Goal: Complete application form

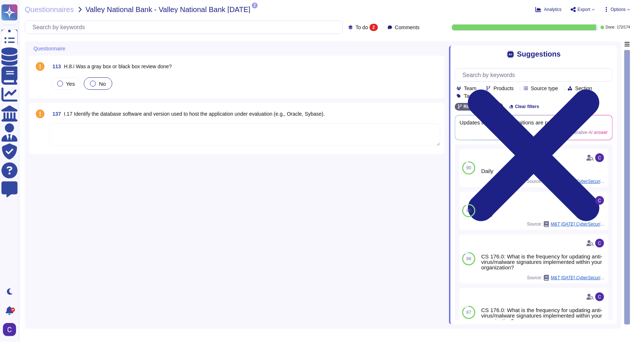
click at [97, 87] on div "No" at bounding box center [98, 83] width 28 height 12
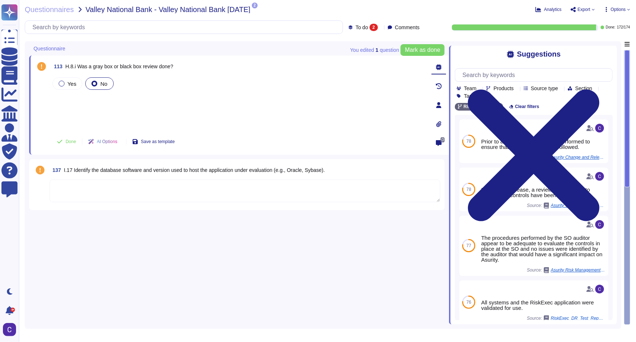
click at [321, 191] on textarea at bounding box center [245, 190] width 391 height 23
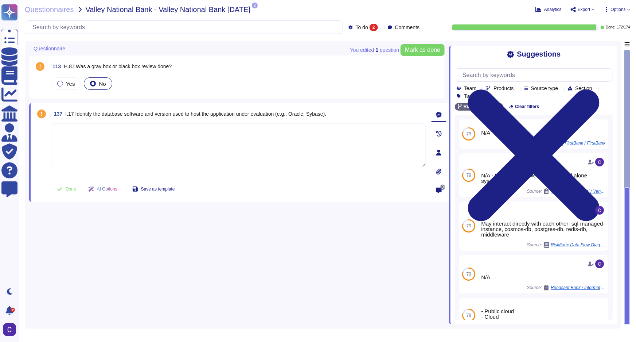
paste textarea "Micsoft SQL Server Enterprise"
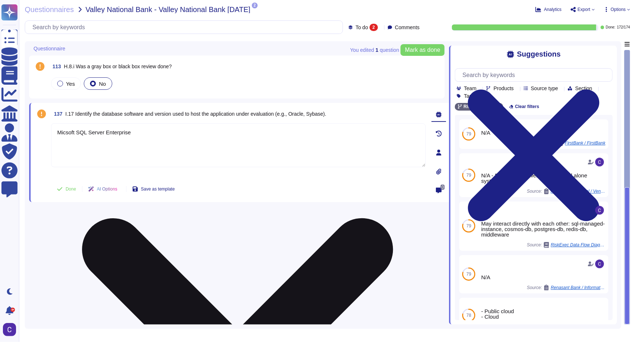
click at [136, 130] on textarea "Micsoft SQL Server Enterprise" at bounding box center [238, 145] width 375 height 44
click at [136, 131] on textarea "Micsoft SQL Server Enterprise" at bounding box center [238, 145] width 375 height 44
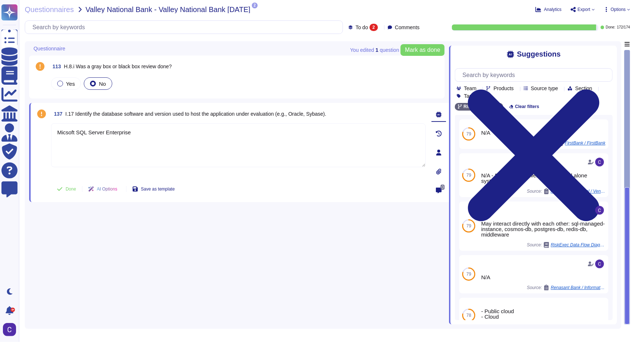
type textarea "Micsoft SQL Server Enterprise"
click at [260, 229] on div "113 H.8.i Was a gray box or black box review done? Yes No 137 I.17 Identify the…" at bounding box center [239, 182] width 420 height 283
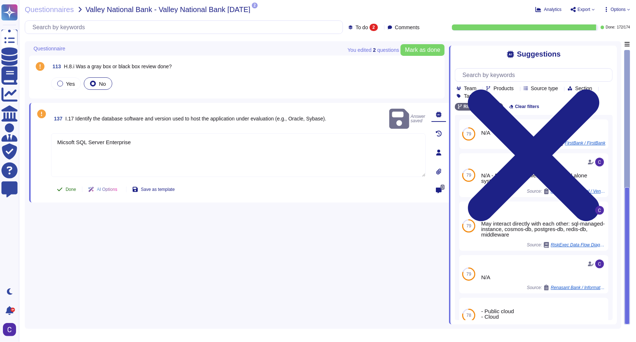
click at [73, 193] on button "Done" at bounding box center [66, 189] width 31 height 15
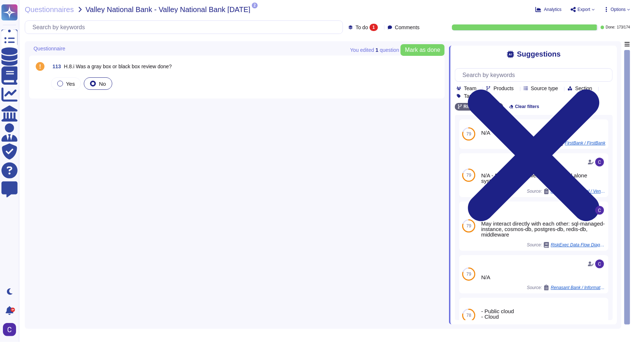
click at [182, 83] on div "Yes No" at bounding box center [245, 83] width 391 height 15
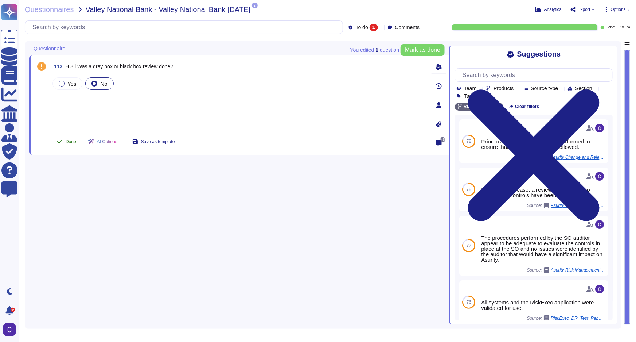
click at [57, 143] on icon at bounding box center [60, 142] width 6 height 6
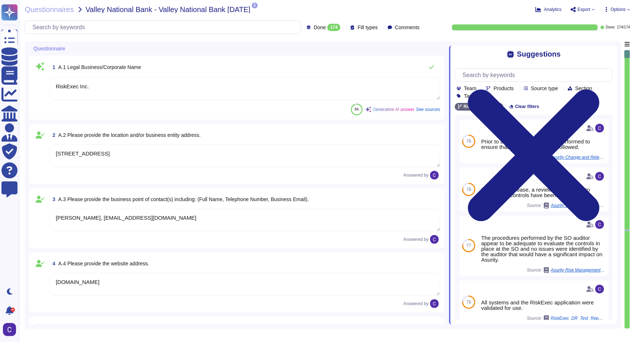
type textarea "RiskExec Inc."
type textarea "[STREET_ADDRESS]"
type textarea "[PERSON_NAME], [EMAIL_ADDRESS][DOMAIN_NAME]"
type textarea "[DOMAIN_NAME]"
click at [211, 28] on input "text" at bounding box center [165, 27] width 272 height 13
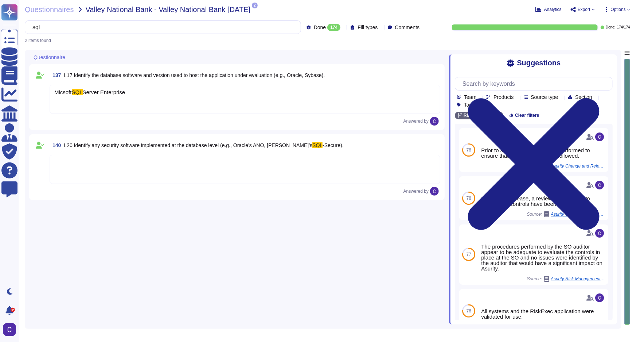
type input "sql"
click at [175, 165] on div at bounding box center [245, 169] width 391 height 29
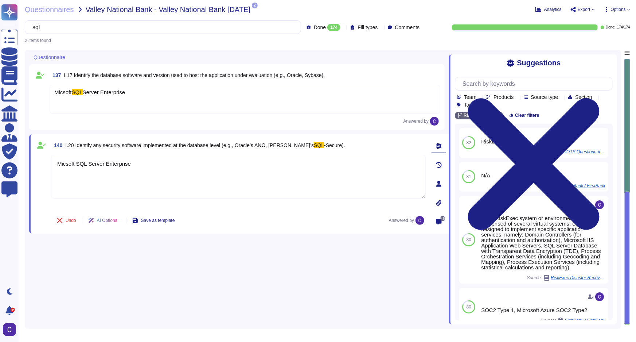
type textarea "Micsoft SQL Server Enterprise"
click at [264, 256] on div "137 I.17 Identify the database software and version used to host the applicatio…" at bounding box center [239, 187] width 420 height 274
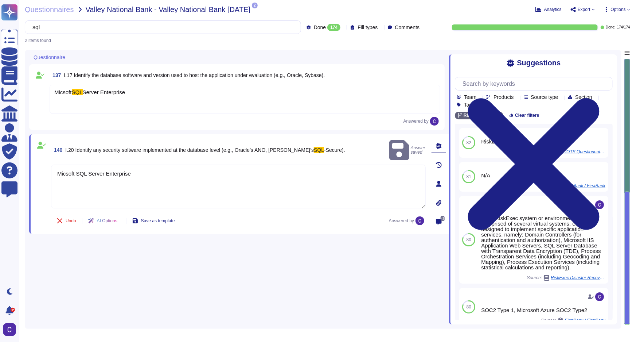
click at [285, 29] on div "sql" at bounding box center [163, 26] width 276 height 13
click at [264, 27] on input "sql" at bounding box center [161, 27] width 265 height 13
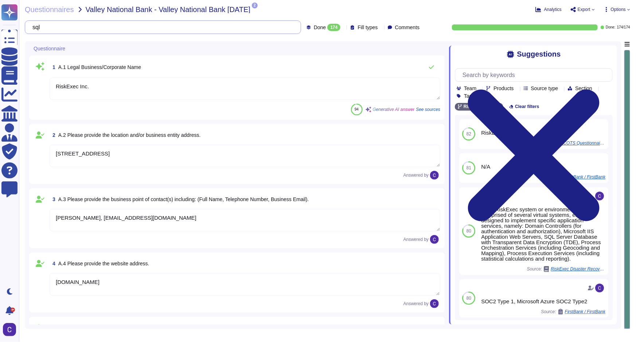
type textarea "[PERSON_NAME], [EMAIL_ADDRESS][DOMAIN_NAME]"
type textarea "[DOMAIN_NAME]"
type textarea "RiskExec Inc."
type textarea "[STREET_ADDRESS]"
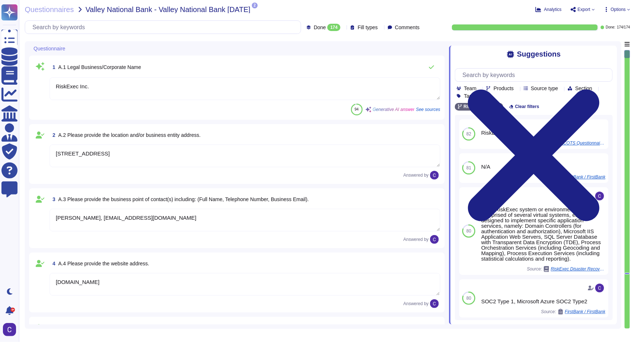
click at [581, 11] on span "Export" at bounding box center [584, 9] width 13 height 4
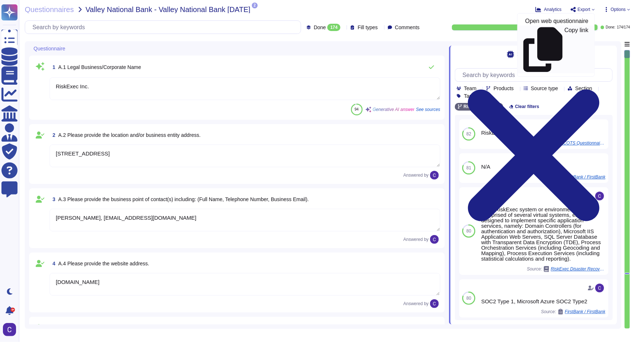
click at [581, 26] on link "Copy link" at bounding box center [556, 50] width 77 height 48
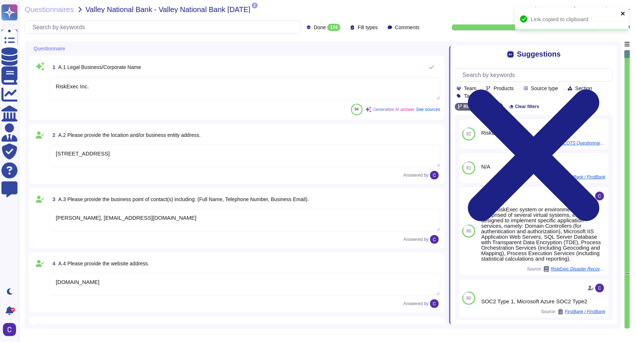
click at [624, 12] on icon "close" at bounding box center [623, 14] width 4 height 4
click at [584, 11] on div "Link copied to clipboard" at bounding box center [572, 22] width 117 height 32
click at [584, 9] on span "Export" at bounding box center [584, 9] width 13 height 4
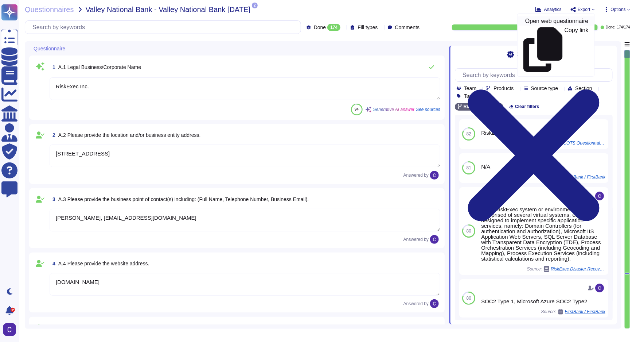
click at [558, 20] on p "Open web questionnaire" at bounding box center [556, 21] width 63 height 6
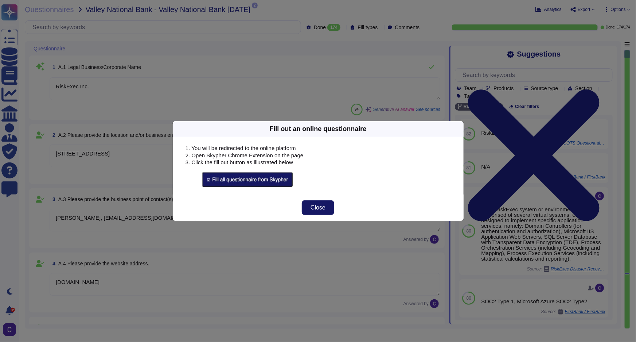
click at [324, 208] on span "Close" at bounding box center [318, 208] width 15 height 6
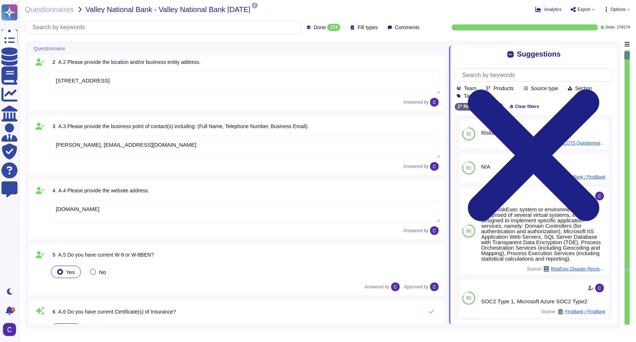
type textarea "RiskExec went through a carveout from Asurity in [DATE]."
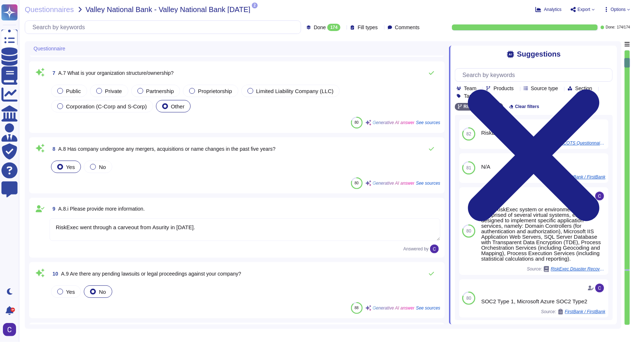
scroll to position [365, 0]
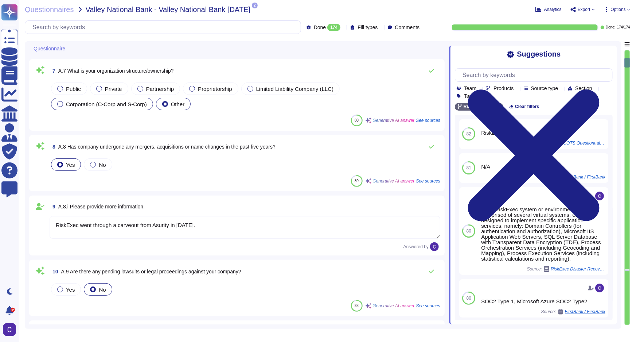
click at [62, 99] on div "Corporation (C-Corp and S-Corp)" at bounding box center [102, 104] width 102 height 12
